Goal: Task Accomplishment & Management: Use online tool/utility

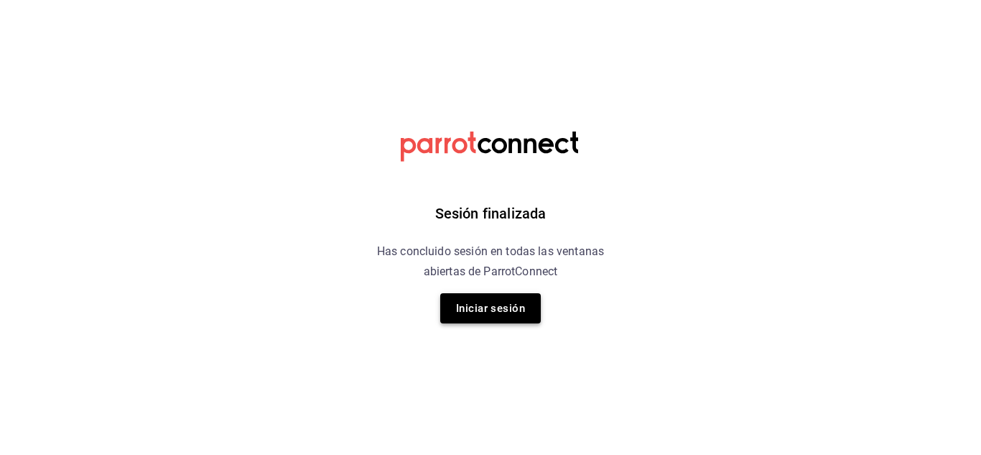
click at [469, 305] on button "Iniciar sesión" at bounding box center [490, 308] width 101 height 30
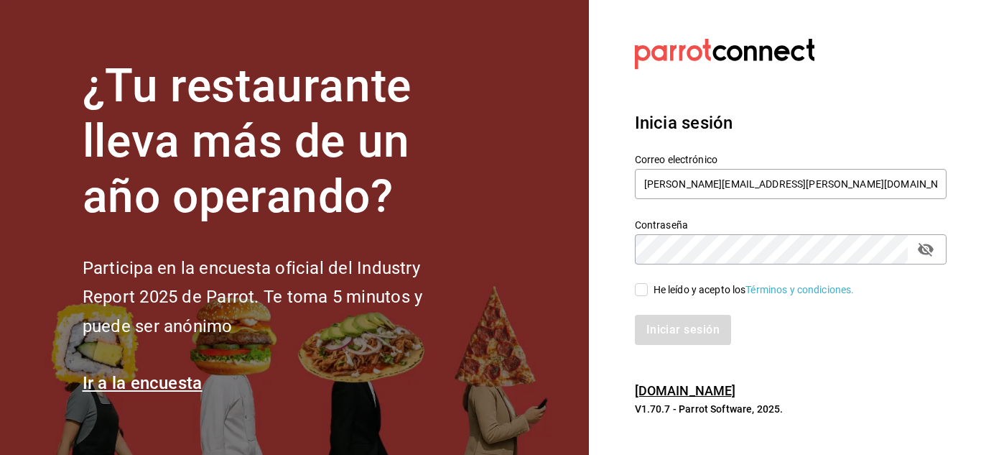
click at [644, 295] on input "He leído y acepto los Términos y condiciones." at bounding box center [641, 289] width 13 height 13
checkbox input "true"
click at [647, 319] on button "Iniciar sesión" at bounding box center [684, 330] width 98 height 30
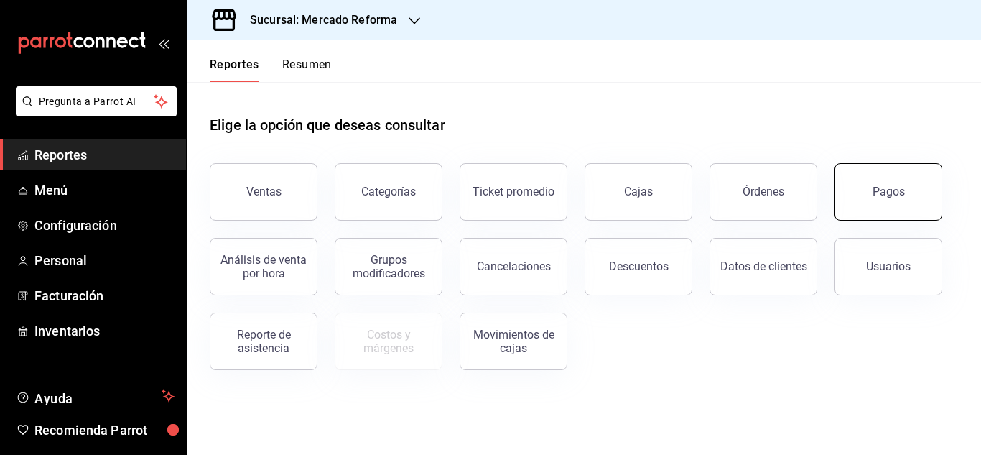
click at [889, 172] on button "Pagos" at bounding box center [889, 191] width 108 height 57
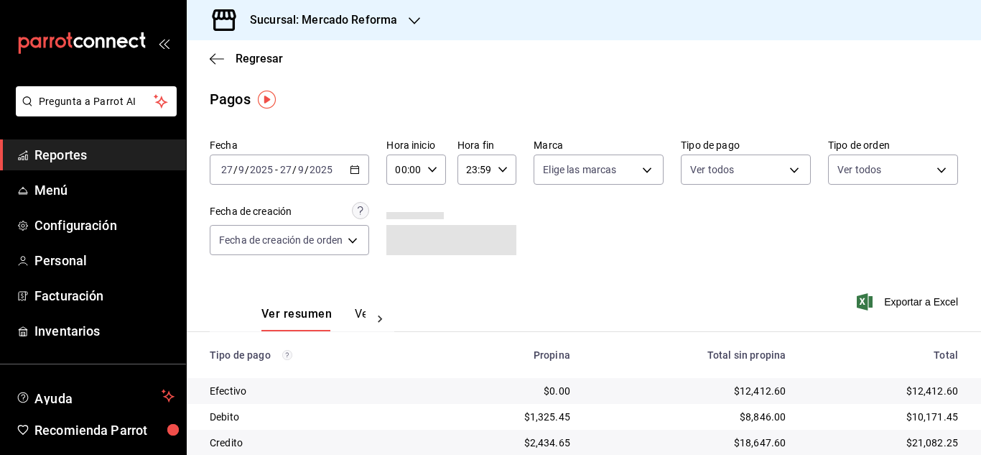
click at [354, 173] on \(Stroke\) "button" at bounding box center [355, 170] width 9 height 8
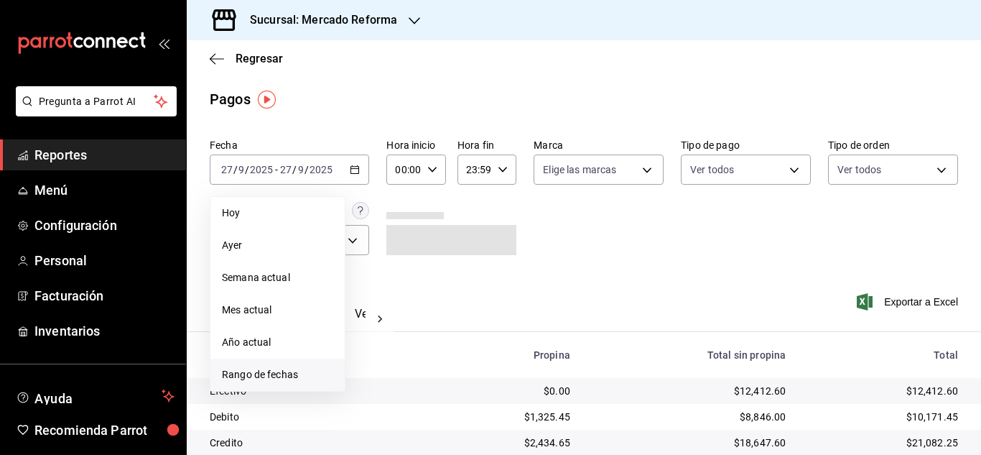
click at [269, 371] on span "Rango de fechas" at bounding box center [277, 374] width 111 height 15
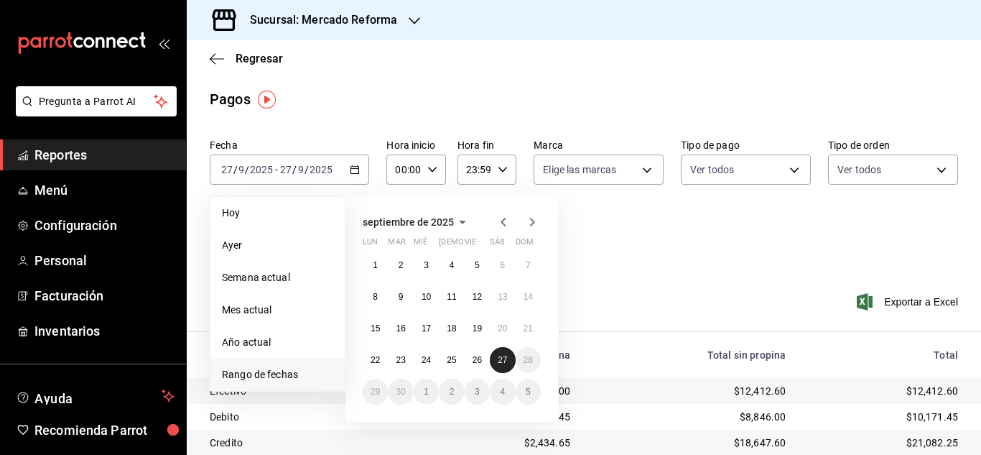
click at [501, 354] on button "27" at bounding box center [502, 360] width 25 height 26
click at [434, 167] on icon "button" at bounding box center [432, 170] width 10 height 10
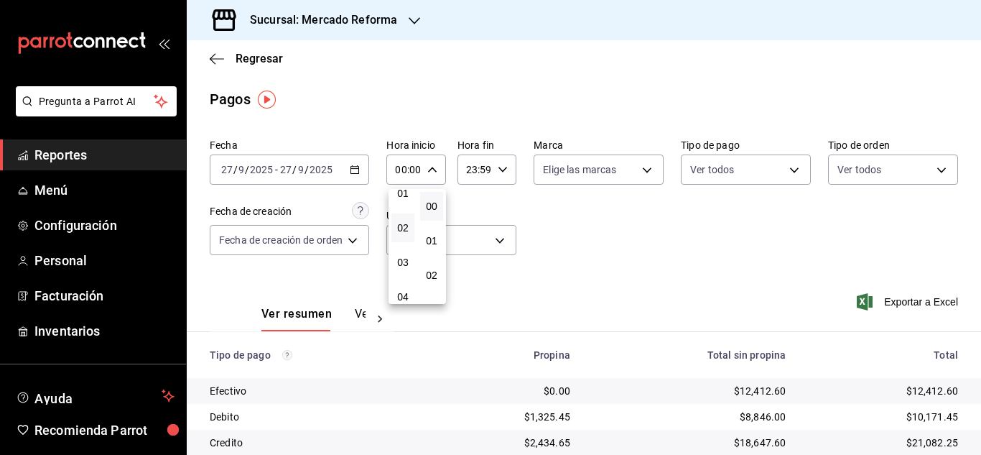
scroll to position [72, 0]
click at [392, 231] on button "03" at bounding box center [403, 237] width 23 height 29
type input "03:00"
drag, startPoint x: 976, startPoint y: 242, endPoint x: 976, endPoint y: 293, distance: 51.0
click at [976, 293] on div at bounding box center [490, 227] width 981 height 455
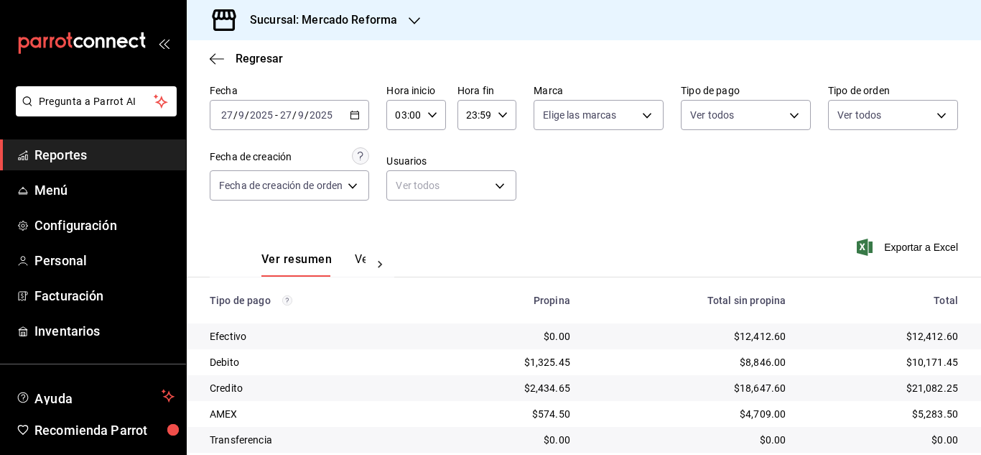
scroll to position [144, 0]
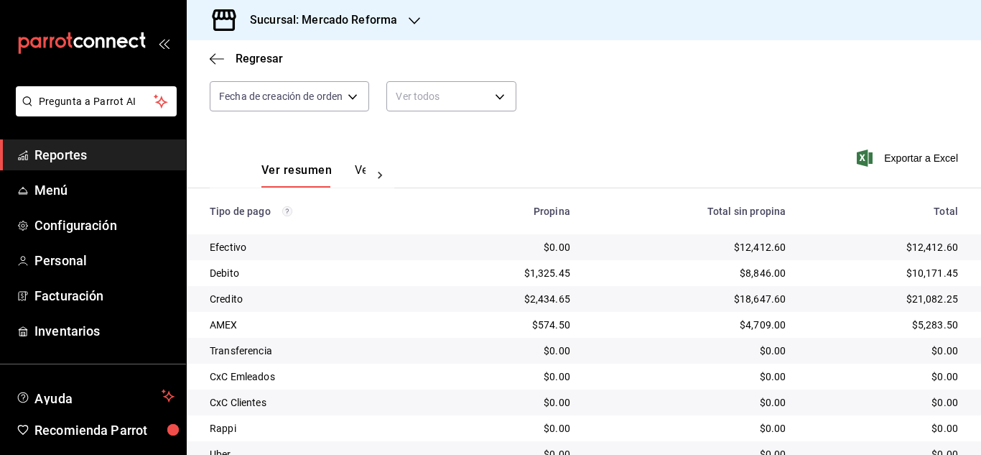
click at [406, 24] on div "Sucursal: Mercado Reforma" at bounding box center [312, 20] width 228 height 40
click at [284, 99] on span "Mochomos ([GEOGRAPHIC_DATA])" at bounding box center [277, 94] width 159 height 15
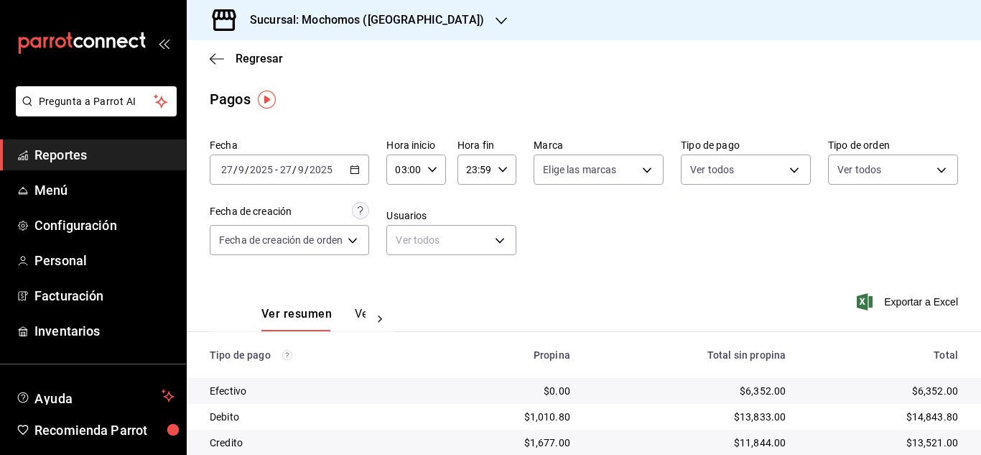
click at [432, 172] on icon "button" at bounding box center [432, 170] width 10 height 10
click at [401, 271] on span "05" at bounding box center [403, 274] width 6 height 11
click at [695, 262] on div at bounding box center [490, 227] width 981 height 455
click at [425, 170] on div "05:00 Hora inicio" at bounding box center [416, 169] width 59 height 30
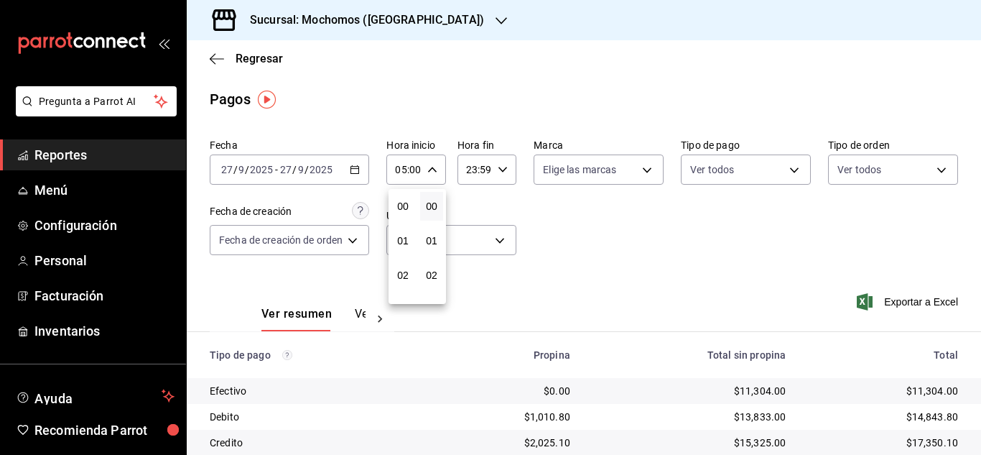
scroll to position [172, 0]
click at [412, 239] on button "06" at bounding box center [403, 240] width 23 height 29
type input "06:00"
click at [680, 254] on div at bounding box center [490, 227] width 981 height 455
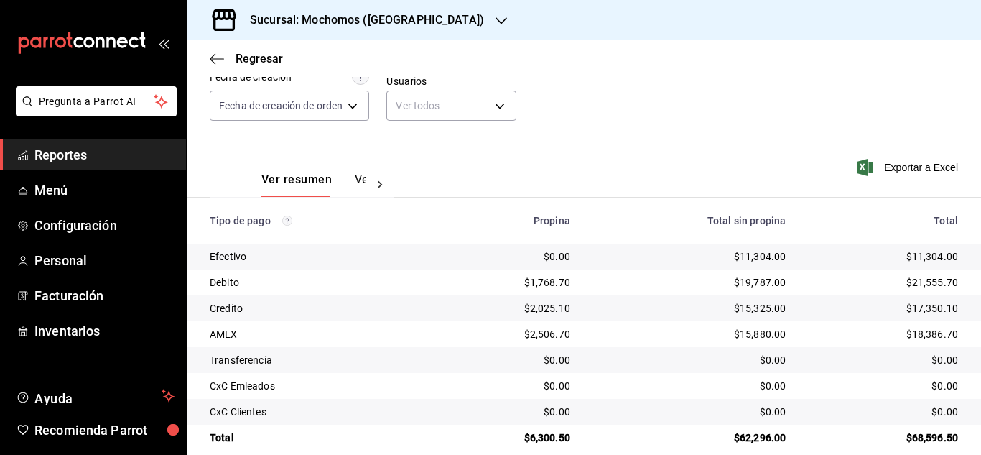
scroll to position [154, 0]
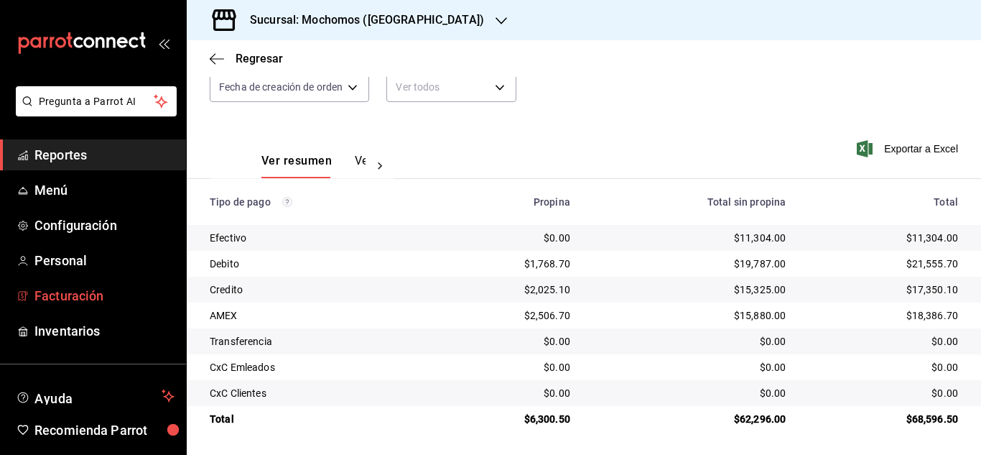
click at [75, 302] on span "Facturación" at bounding box center [104, 295] width 140 height 19
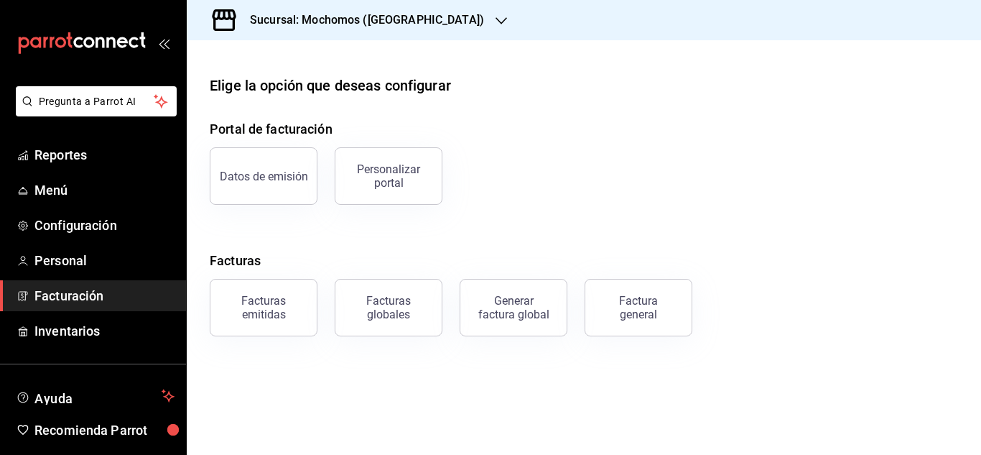
click at [873, 190] on div "Datos de emisión Personalizar portal" at bounding box center [576, 167] width 766 height 75
click at [81, 162] on span "Reportes" at bounding box center [104, 154] width 140 height 19
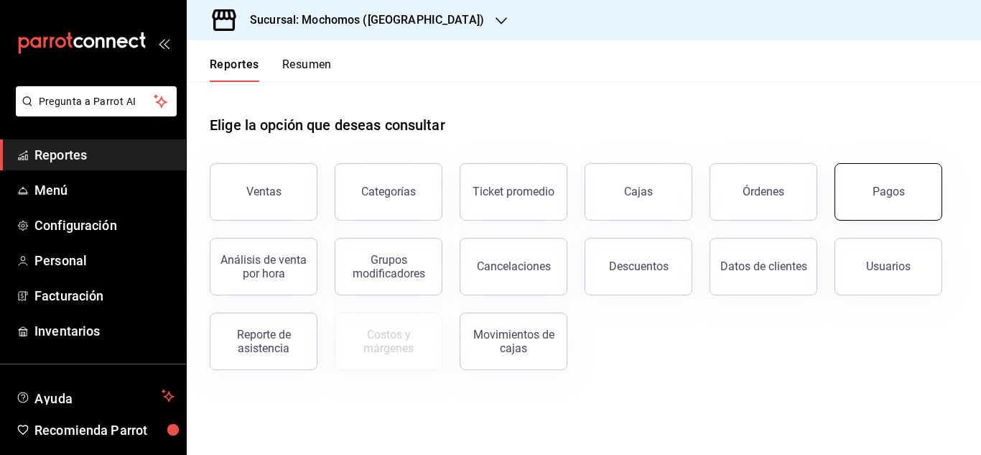
click at [912, 185] on button "Pagos" at bounding box center [889, 191] width 108 height 57
